Goal: Task Accomplishment & Management: Manage account settings

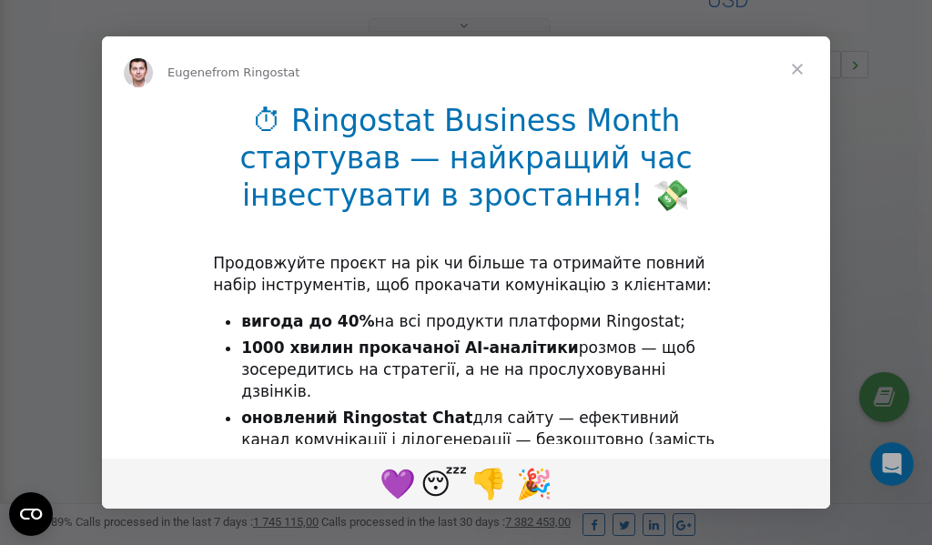
click at [798, 67] on span "Close" at bounding box center [797, 69] width 66 height 66
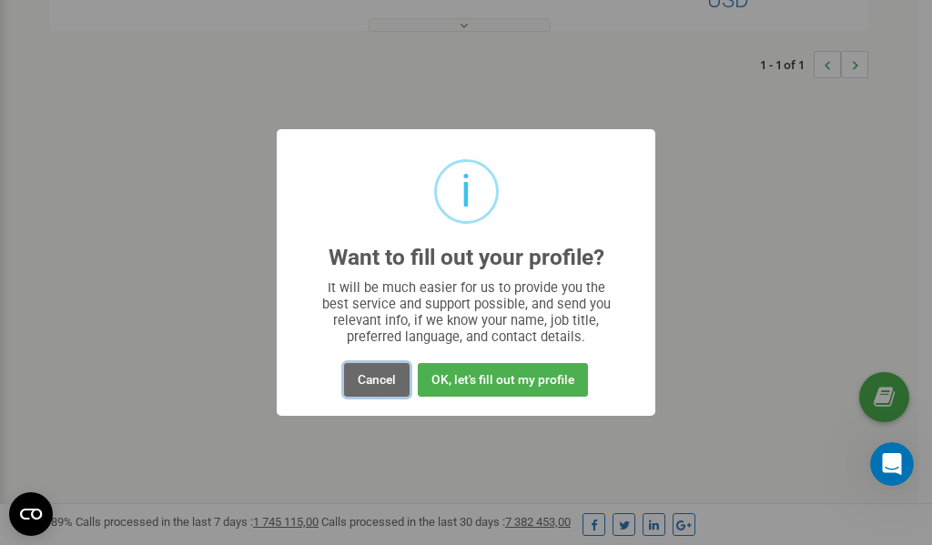
click at [382, 376] on button "Cancel" at bounding box center [377, 380] width 66 height 34
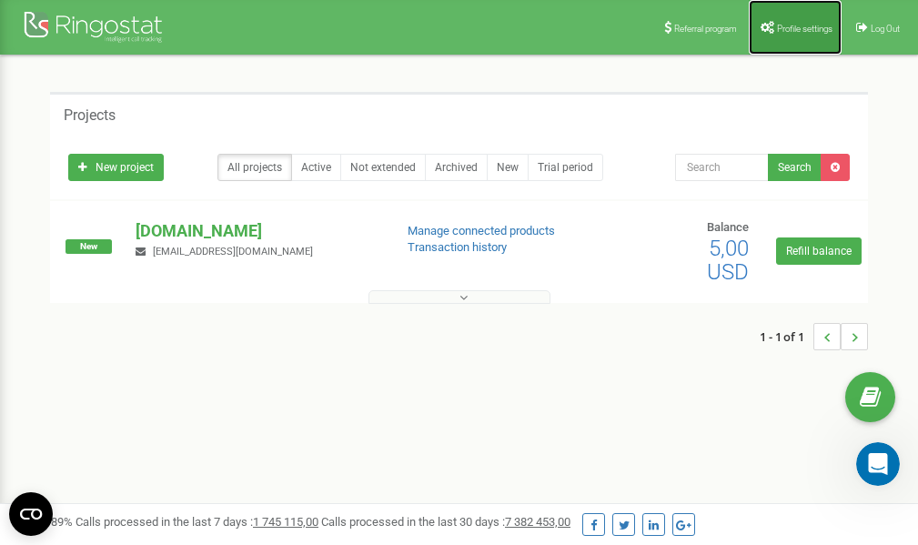
click at [801, 24] on span "Profile settings" at bounding box center [805, 29] width 56 height 10
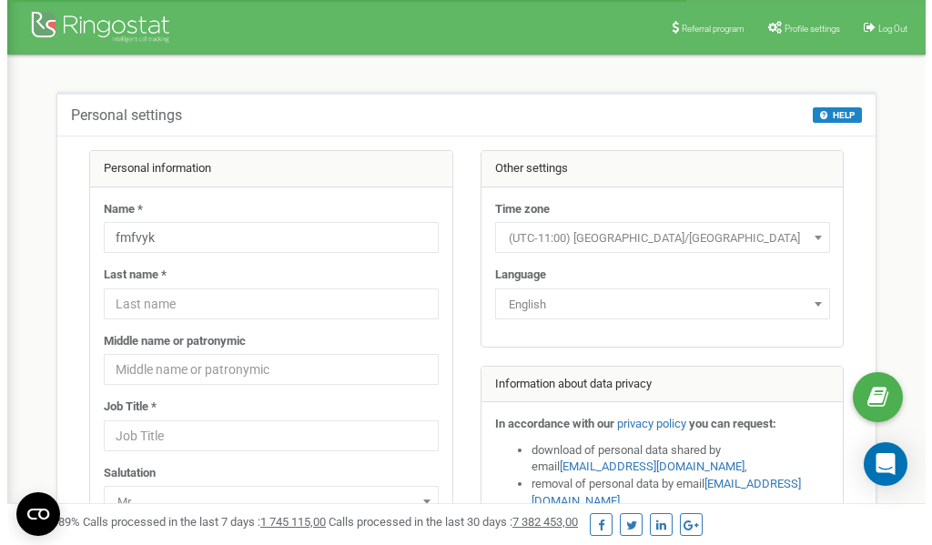
scroll to position [91, 0]
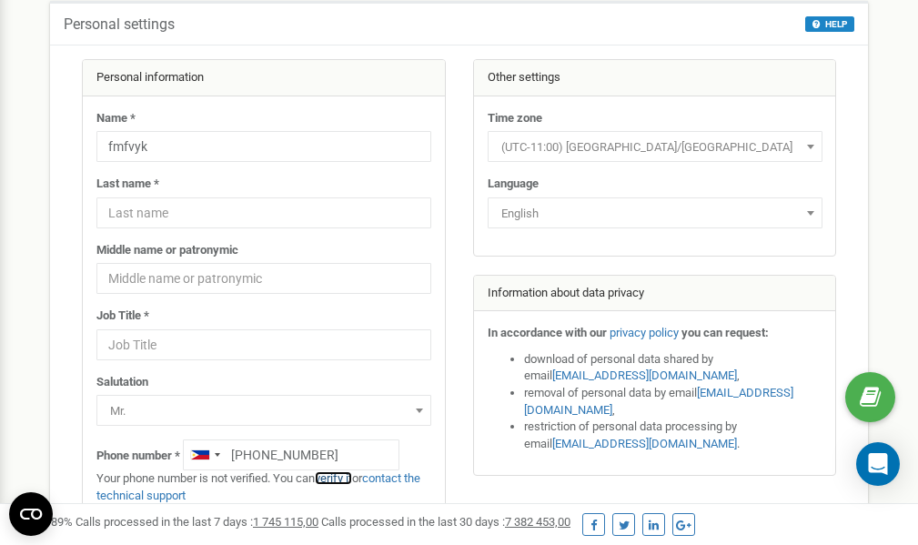
click at [344, 480] on link "verify it" at bounding box center [333, 478] width 37 height 14
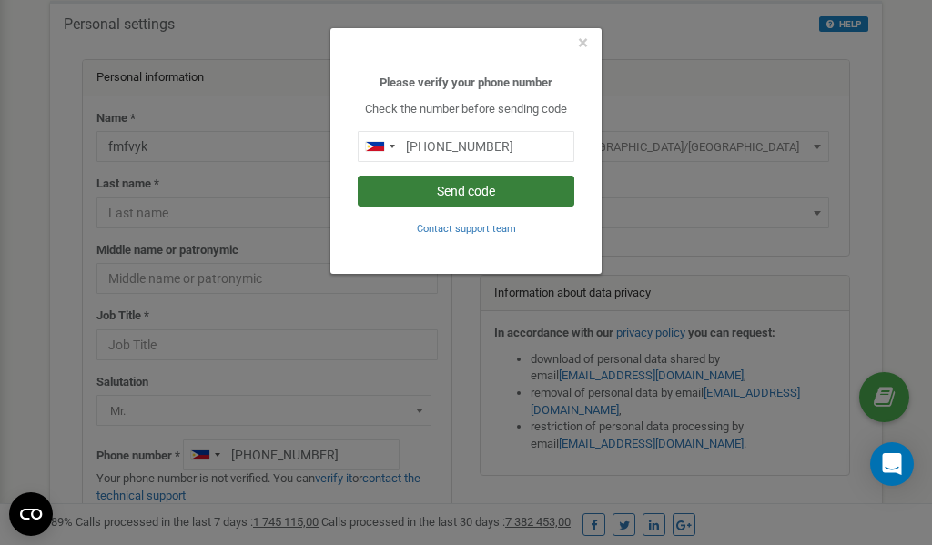
click at [473, 195] on button "Send code" at bounding box center [466, 191] width 217 height 31
